Goal: Information Seeking & Learning: Learn about a topic

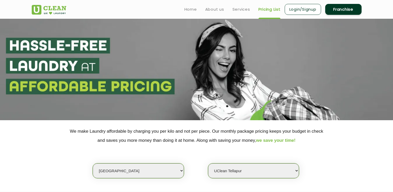
select select "5"
select select "382"
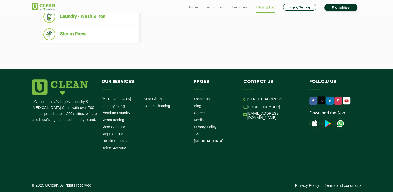
scroll to position [279, 0]
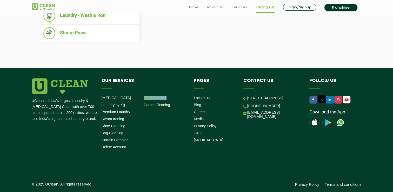
drag, startPoint x: 173, startPoint y: 97, endPoint x: 143, endPoint y: 97, distance: 30.1
click at [143, 97] on li "Sofa Cleaning" at bounding box center [162, 97] width 38 height 5
drag, startPoint x: 143, startPoint y: 97, endPoint x: 170, endPoint y: 113, distance: 31.1
click at [170, 113] on li "Our Services [MEDICAL_DATA] Laundry by Kg Premium Laundry Steam Ironing Shoe Cl…" at bounding box center [144, 114] width 92 height 73
click at [156, 99] on link "Sofa Cleaning" at bounding box center [154, 97] width 23 height 4
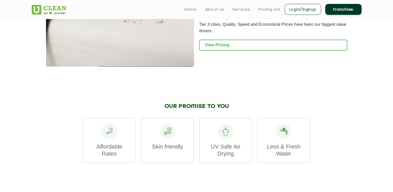
scroll to position [493, 0]
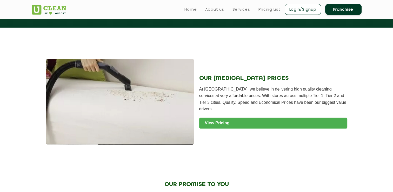
click at [239, 126] on link "View Pricing" at bounding box center [273, 122] width 148 height 11
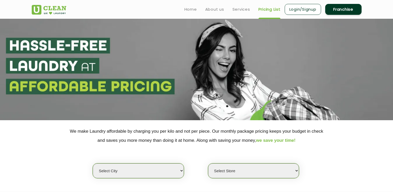
scroll to position [104, 0]
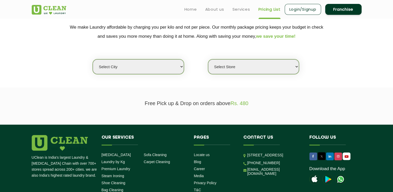
click at [143, 61] on select "Select city Aalo Agartala Agra Ahmedabad Akola Aligarh Alwar - UClean Select Am…" at bounding box center [138, 66] width 91 height 15
select select "5"
click at [93, 59] on select "Select city Aalo Agartala Agra Ahmedabad Akola Aligarh Alwar - UClean Select Am…" at bounding box center [138, 66] width 91 height 15
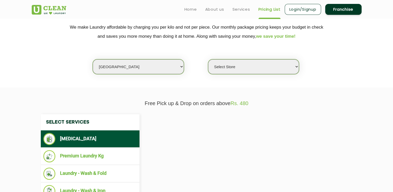
select select "0"
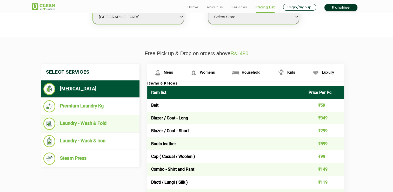
scroll to position [182, 0]
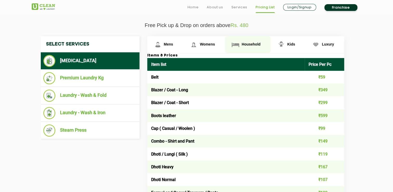
click at [245, 45] on span "Household" at bounding box center [250, 44] width 19 height 4
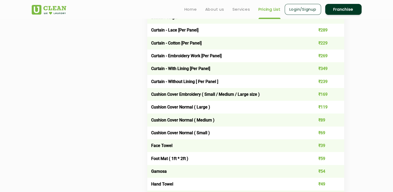
scroll to position [389, 0]
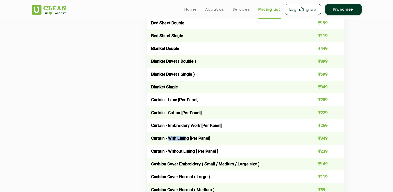
drag, startPoint x: 184, startPoint y: 138, endPoint x: 167, endPoint y: 139, distance: 17.1
click at [167, 139] on td "Curtain - With Lining [Per Panel]" at bounding box center [226, 138] width 158 height 13
drag, startPoint x: 167, startPoint y: 139, endPoint x: 194, endPoint y: 150, distance: 28.6
click at [194, 150] on td "Curtain - Without Lining [ Per Panel ]" at bounding box center [226, 150] width 158 height 13
drag, startPoint x: 195, startPoint y: 150, endPoint x: 170, endPoint y: 150, distance: 24.7
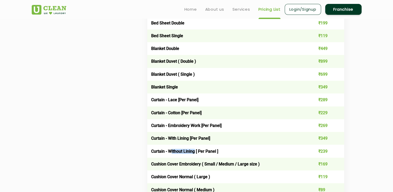
click at [170, 150] on td "Curtain - Without Lining [ Per Panel ]" at bounding box center [226, 150] width 158 height 13
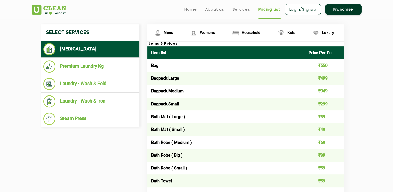
scroll to position [156, 0]
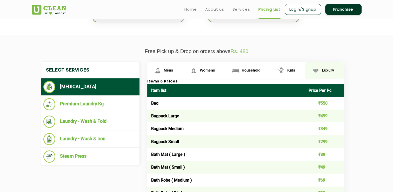
click at [331, 70] on span "Luxury" at bounding box center [328, 70] width 12 height 4
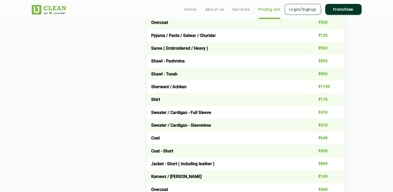
scroll to position [363, 0]
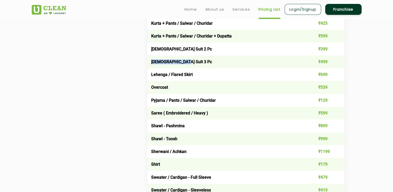
drag, startPoint x: 183, startPoint y: 59, endPoint x: 152, endPoint y: 59, distance: 30.9
click at [152, 59] on td "Ladies Suit 3 Pc" at bounding box center [226, 61] width 158 height 13
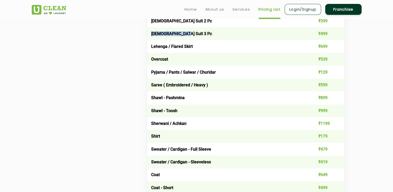
scroll to position [389, 0]
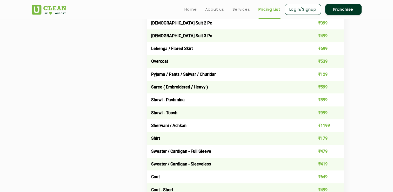
click at [181, 125] on td "Sherwani / Achkan" at bounding box center [226, 125] width 158 height 13
drag, startPoint x: 181, startPoint y: 125, endPoint x: 217, endPoint y: 130, distance: 37.2
click at [217, 130] on td "Sherwani / Achkan" at bounding box center [226, 125] width 158 height 13
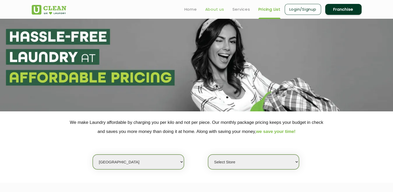
scroll to position [0, 0]
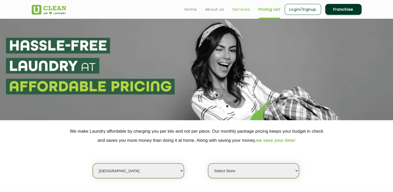
click at [238, 8] on link "Services" at bounding box center [241, 9] width 18 height 6
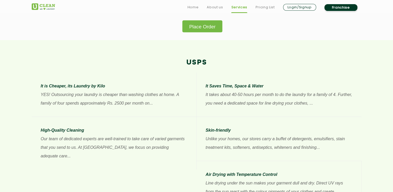
scroll to position [415, 0]
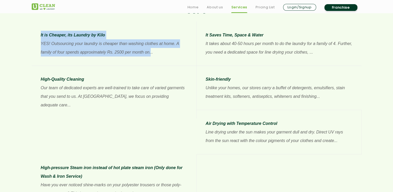
drag, startPoint x: 141, startPoint y: 53, endPoint x: 29, endPoint y: 42, distance: 112.2
click at [29, 42] on div "It is Cheaper, its Laundry by Kilo YES! Outsourcing your laundry is cheaper tha…" at bounding box center [196, 114] width 337 height 185
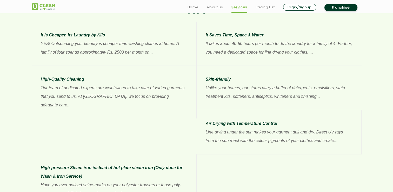
drag, startPoint x: 29, startPoint y: 42, endPoint x: 103, endPoint y: 98, distance: 92.5
click at [103, 98] on p "Our team of dedicated experts are well-trained to take care of varied garments …" at bounding box center [114, 96] width 146 height 26
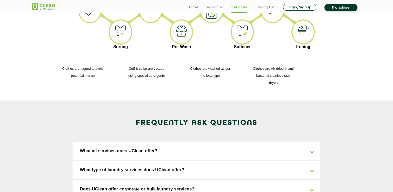
scroll to position [778, 0]
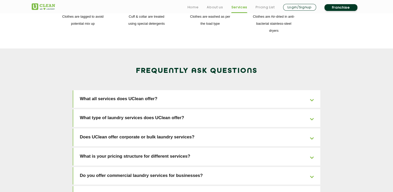
click at [131, 109] on link "What type of laundry services does UClean offer?" at bounding box center [196, 118] width 247 height 18
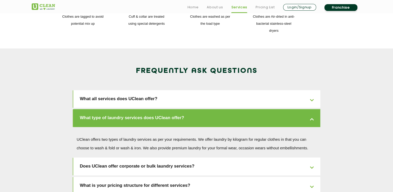
click at [132, 157] on link "Does UClean offer corporate or bulk laundry services?" at bounding box center [196, 166] width 247 height 18
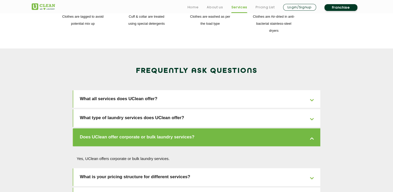
click at [128, 168] on link "What is your pricing structure for different services?" at bounding box center [196, 177] width 247 height 18
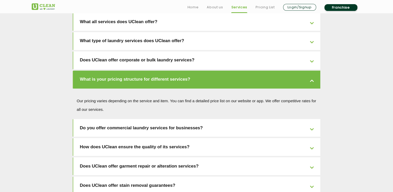
scroll to position [856, 0]
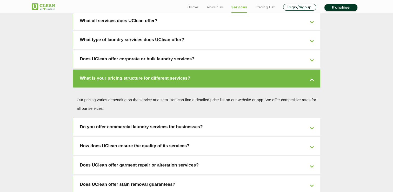
click at [114, 136] on link "How does UClean ensure the quality of its services?" at bounding box center [196, 145] width 247 height 18
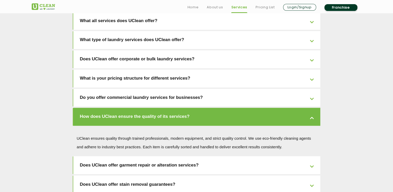
click at [121, 156] on link "Does UClean offer garment repair or alteration services?" at bounding box center [196, 165] width 247 height 18
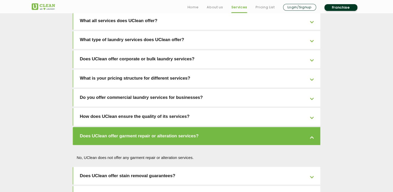
click at [127, 166] on link "Does UClean offer stain removal guarantees?" at bounding box center [196, 175] width 247 height 18
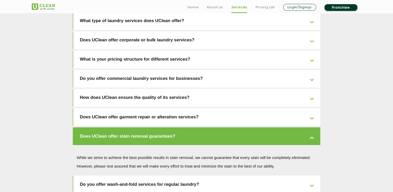
scroll to position [934, 0]
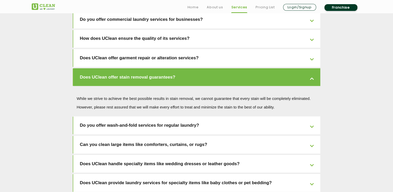
click at [127, 116] on link "Do you offer wash-and-fold services for regular laundry?" at bounding box center [196, 125] width 247 height 18
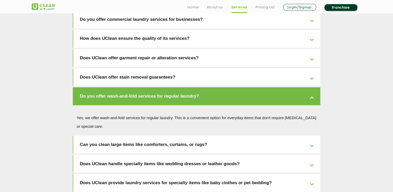
click at [126, 135] on link "Can you clean large items like comforters, curtains, or rugs?" at bounding box center [196, 144] width 247 height 18
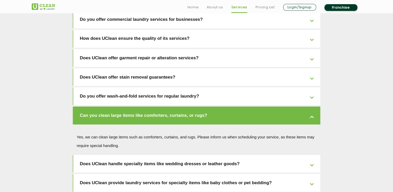
click at [128, 154] on link "Does UClean handle specialty items like wedding dresses or leather goods?" at bounding box center [196, 163] width 247 height 18
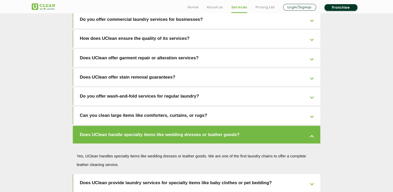
click at [128, 173] on link "Does UClean provide laundry services for specialty items like baby clothes or p…" at bounding box center [196, 182] width 247 height 18
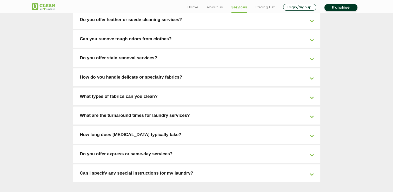
click at [143, 106] on link "What are the turnaround times for laundry services?" at bounding box center [196, 115] width 247 height 18
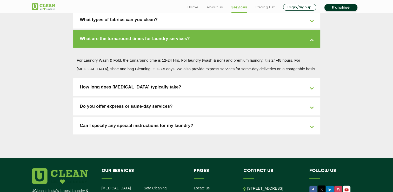
scroll to position [1210, 0]
